Goal: Download file/media

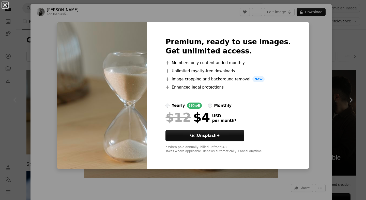
click at [325, 46] on div "An X shape Premium, ready to use images. Get unlimited access. A plus sign Memb…" at bounding box center [183, 100] width 366 height 200
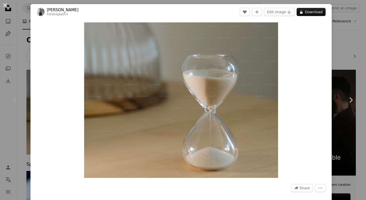
click at [6, 5] on button "An X shape" at bounding box center [5, 5] width 6 height 6
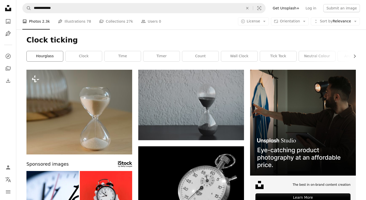
click at [50, 55] on link "hourglass" at bounding box center [45, 56] width 36 height 10
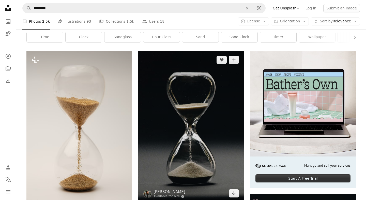
scroll to position [18, 0]
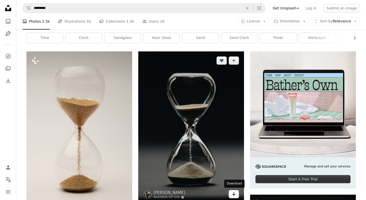
click at [233, 192] on icon "Arrow pointing down" at bounding box center [234, 194] width 4 height 6
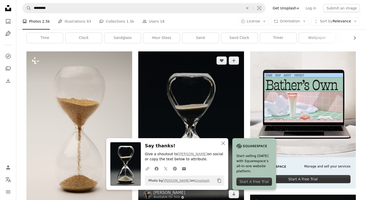
click at [168, 71] on img at bounding box center [191, 127] width 106 height 152
